Goal: Information Seeking & Learning: Learn about a topic

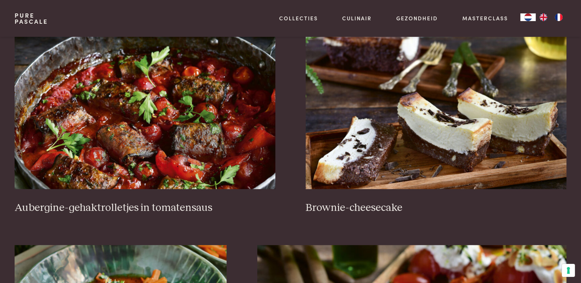
scroll to position [323, 0]
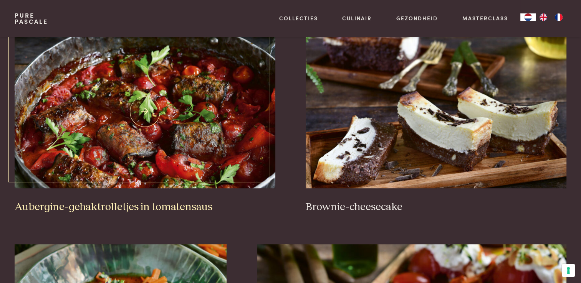
click at [167, 126] on img at bounding box center [145, 112] width 260 height 154
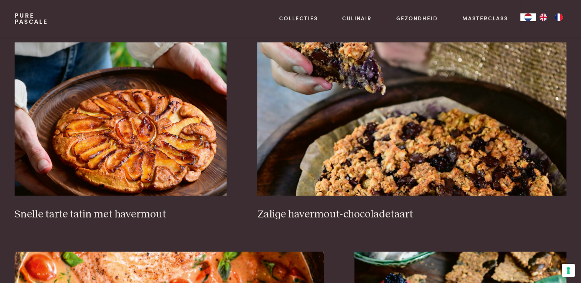
scroll to position [1152, 0]
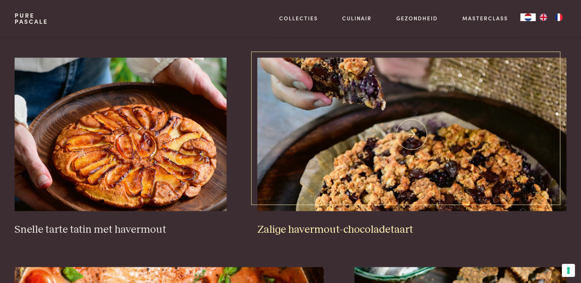
click at [354, 134] on img at bounding box center [411, 135] width 309 height 154
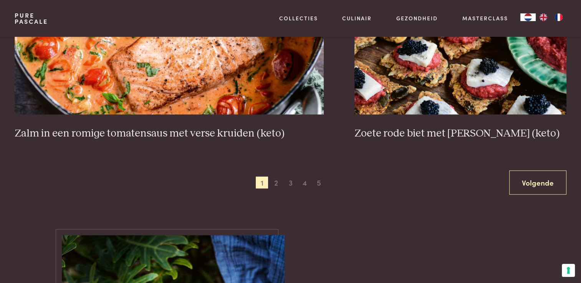
scroll to position [1459, 0]
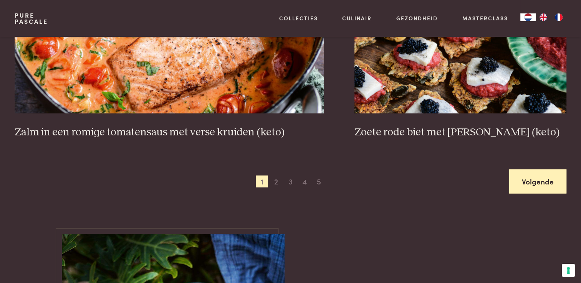
click at [542, 176] on link "Volgende" at bounding box center [537, 182] width 57 height 24
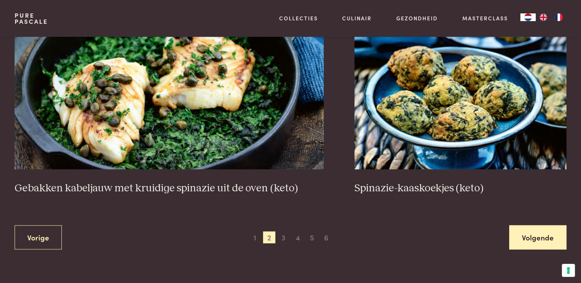
scroll to position [1405, 0]
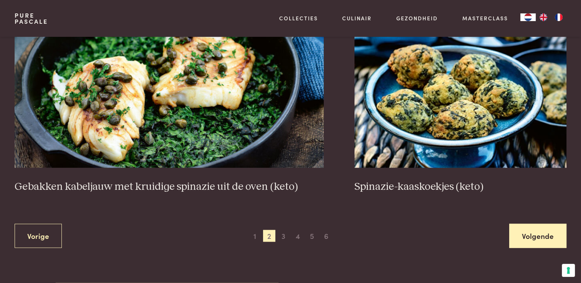
click at [544, 229] on link "Volgende" at bounding box center [537, 236] width 57 height 24
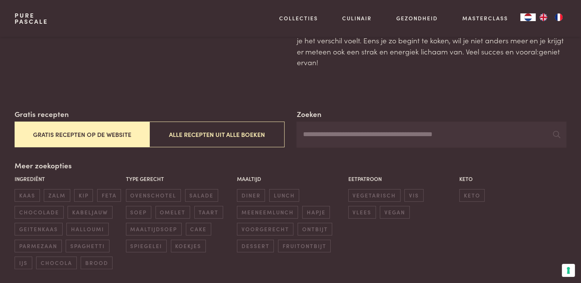
scroll to position [69, 0]
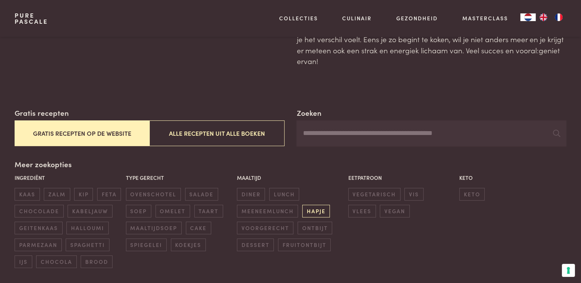
click at [318, 209] on span "hapje" at bounding box center [316, 211] width 28 height 13
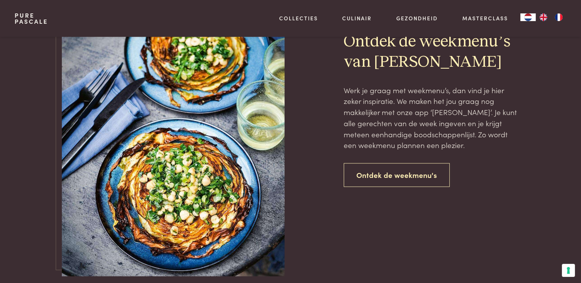
scroll to position [1082, 0]
